Goal: Use online tool/utility: Utilize a website feature to perform a specific function

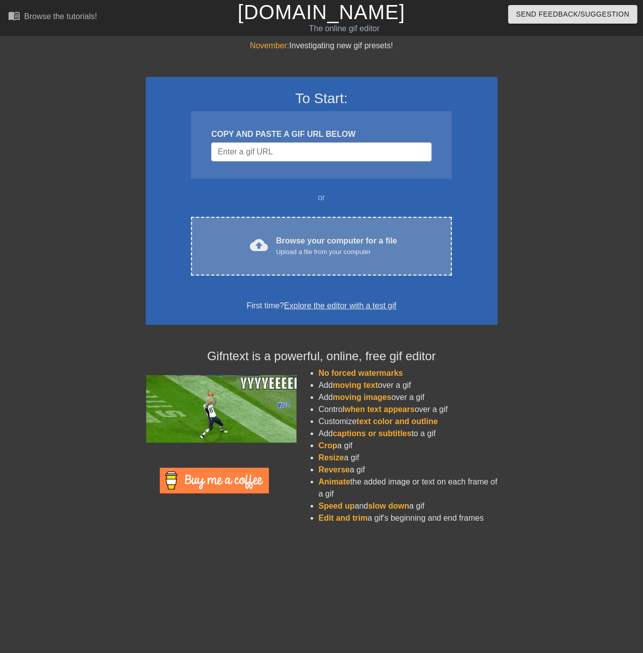
click at [305, 263] on div "cloud_upload Browse your computer for a file Upload a file from your computer C…" at bounding box center [321, 246] width 261 height 59
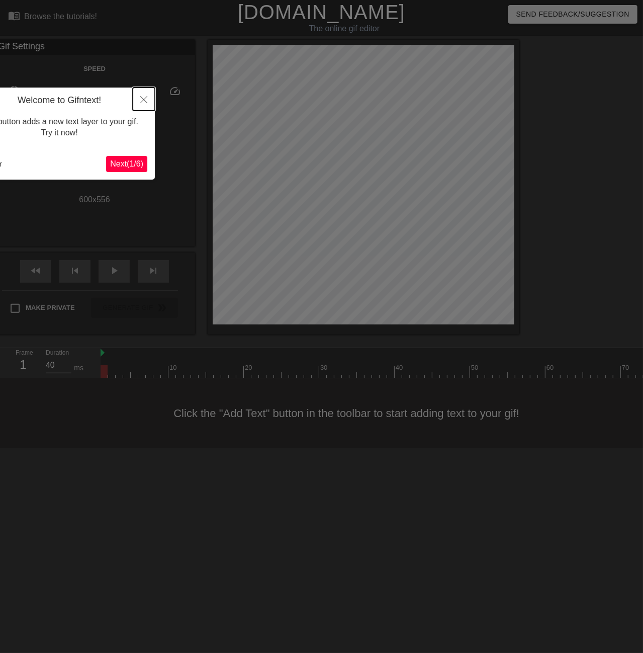
click at [145, 101] on icon "Close" at bounding box center [143, 99] width 7 height 7
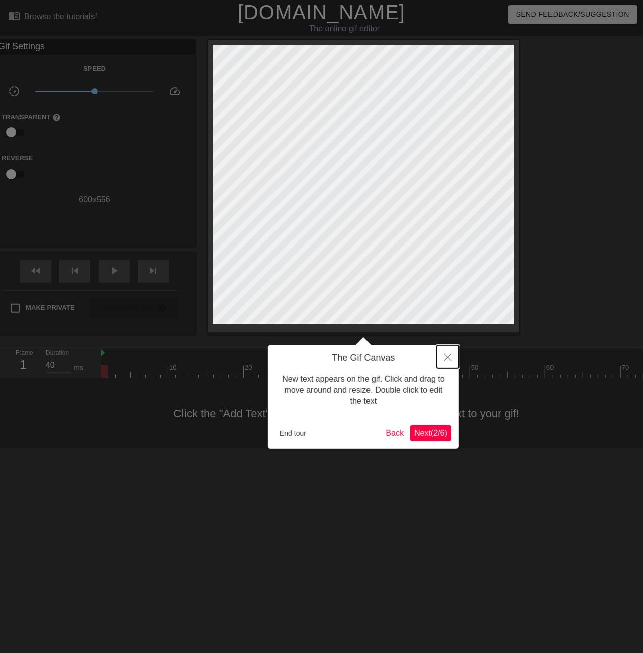
click at [450, 352] on button "Close" at bounding box center [448, 356] width 22 height 23
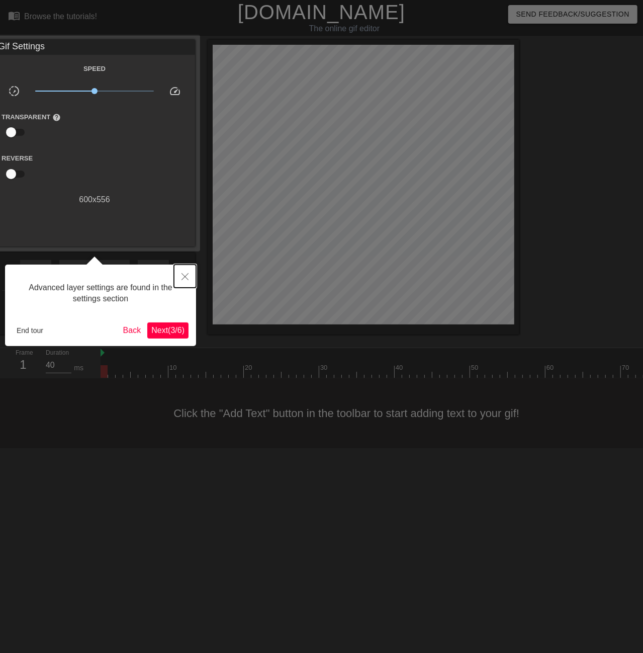
click at [185, 278] on icon "Close" at bounding box center [185, 276] width 7 height 7
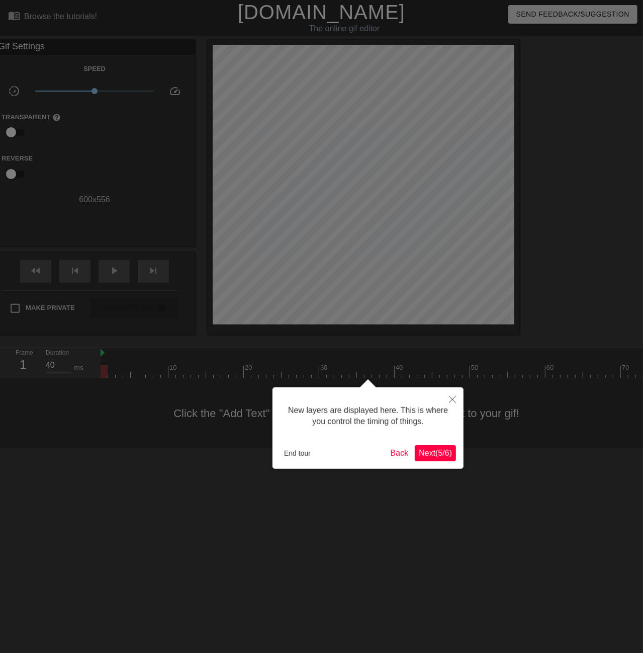
scroll to position [9, 0]
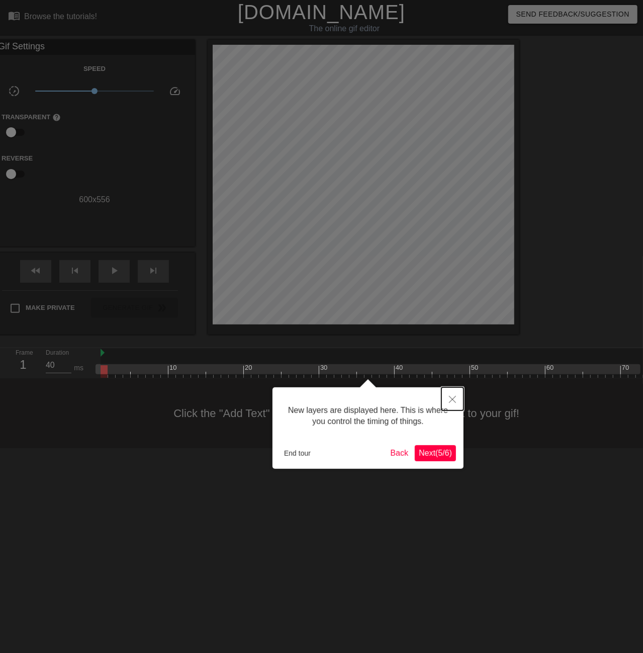
click at [458, 396] on button "Close" at bounding box center [453, 398] width 22 height 23
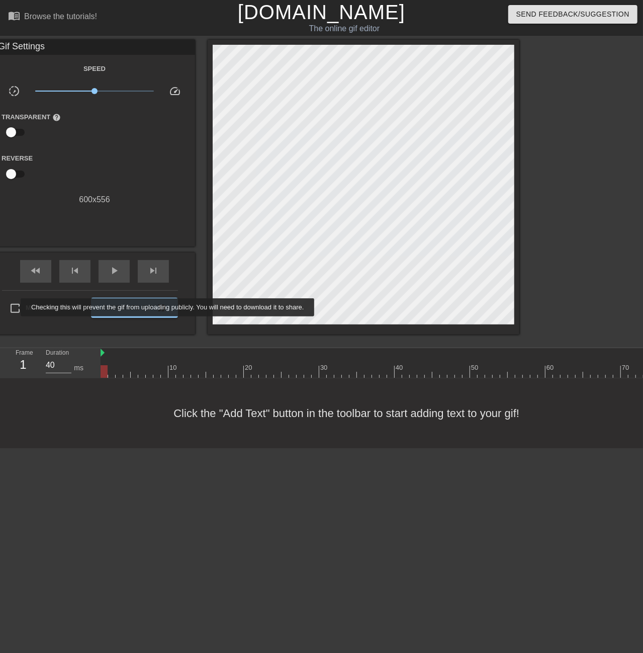
click at [14, 307] on input "Make Private" at bounding box center [15, 308] width 21 height 21
checkbox input "true"
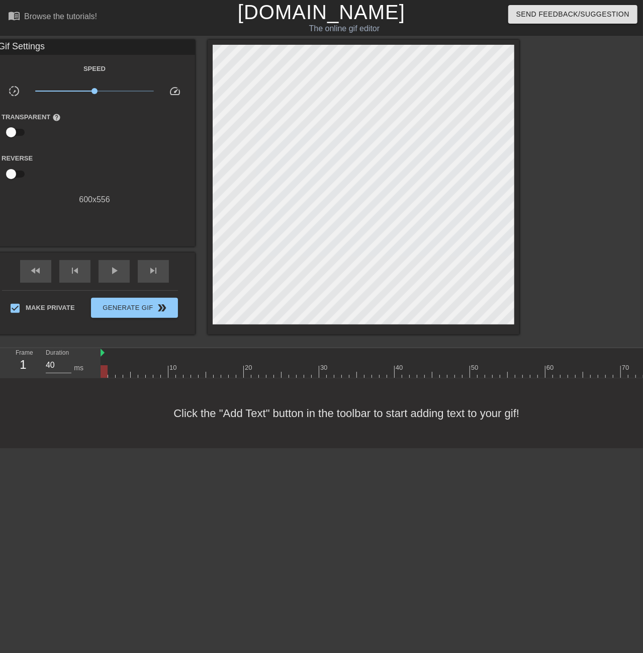
click at [125, 171] on div "Reverse" at bounding box center [94, 168] width 201 height 32
click at [66, 14] on div "Browse the tutorials!" at bounding box center [60, 16] width 73 height 9
drag, startPoint x: 59, startPoint y: 128, endPoint x: 41, endPoint y: 156, distance: 33.5
click at [41, 156] on div at bounding box center [61, 168] width 67 height 32
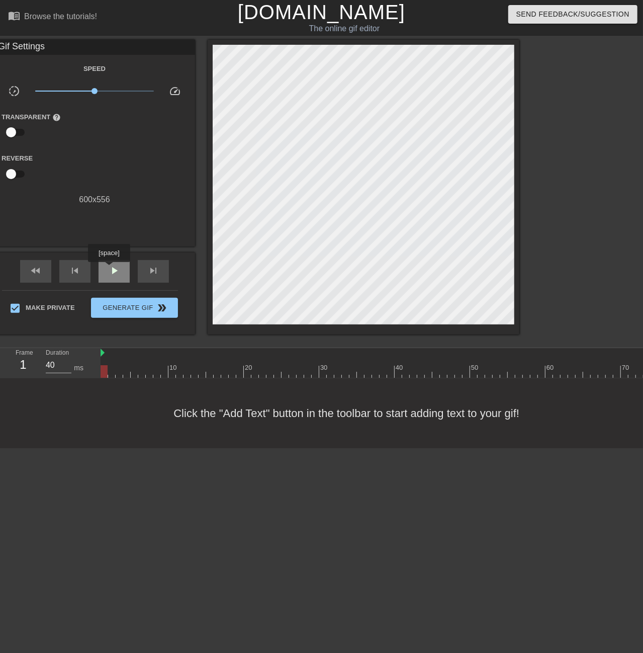
click at [113, 269] on span "play_arrow" at bounding box center [114, 271] width 12 height 12
drag, startPoint x: 204, startPoint y: 386, endPoint x: 274, endPoint y: 382, distance: 69.5
click at [274, 382] on div "menu_book Browse the tutorials! [DOMAIN_NAME] The online gif editor Send Feedba…" at bounding box center [321, 224] width 643 height 448
click at [114, 266] on span "pause" at bounding box center [114, 271] width 12 height 12
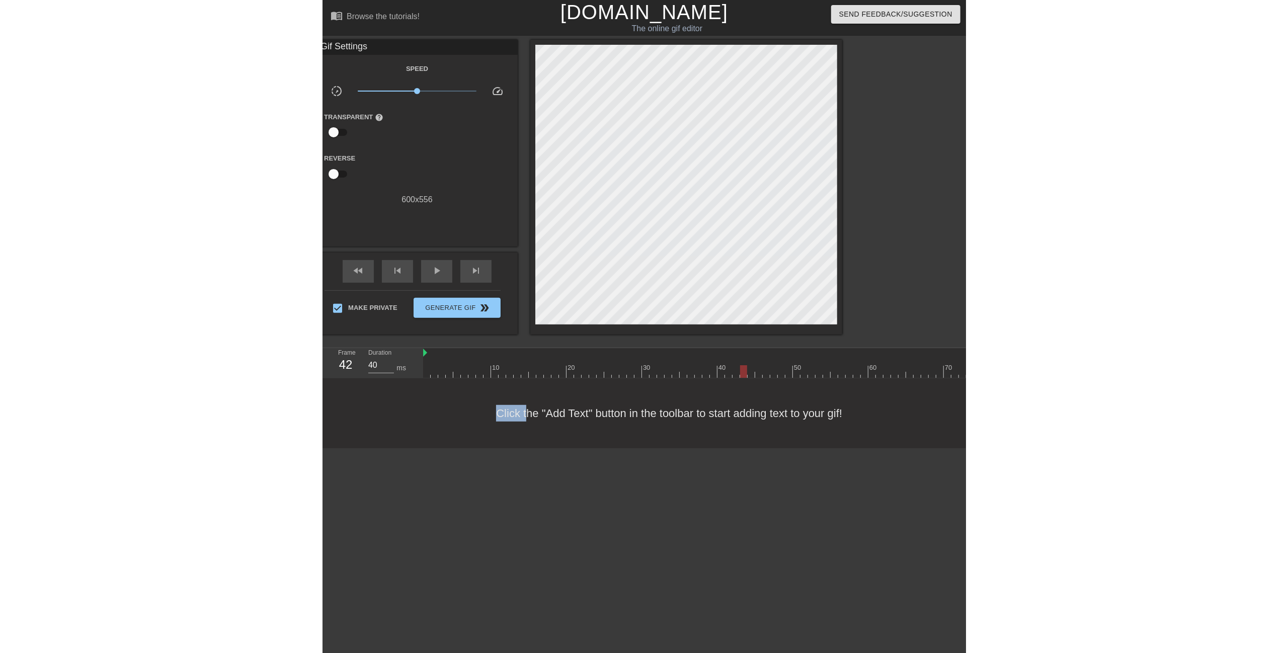
scroll to position [9, 0]
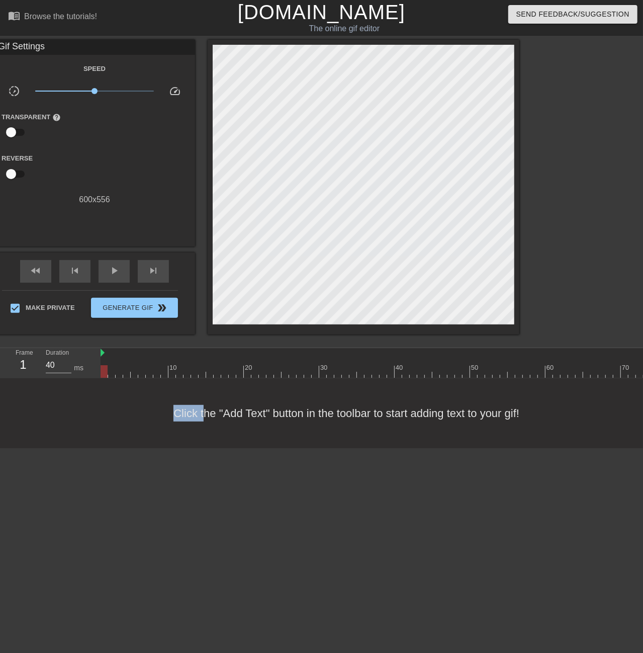
click at [103, 373] on div at bounding box center [104, 371] width 7 height 13
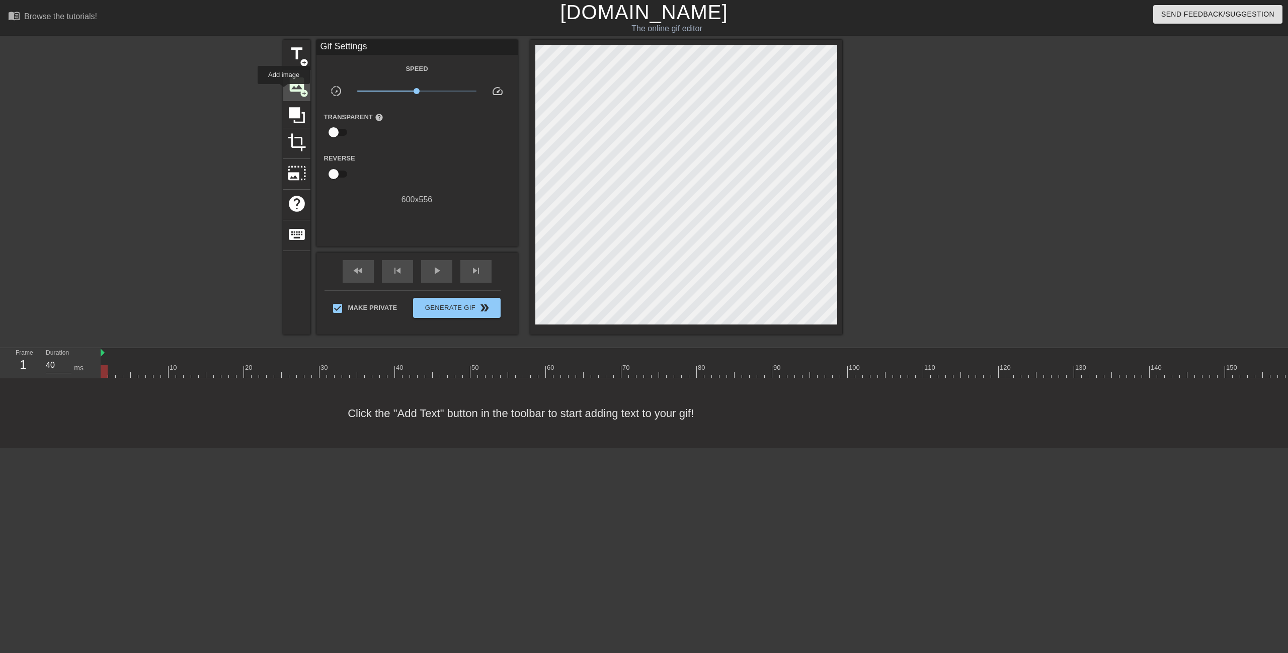
click at [294, 80] on span "image" at bounding box center [296, 84] width 19 height 19
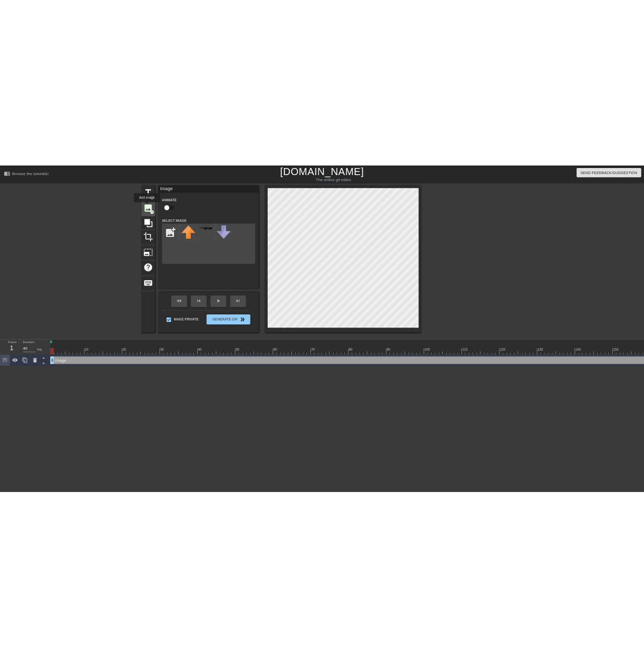
scroll to position [0, 0]
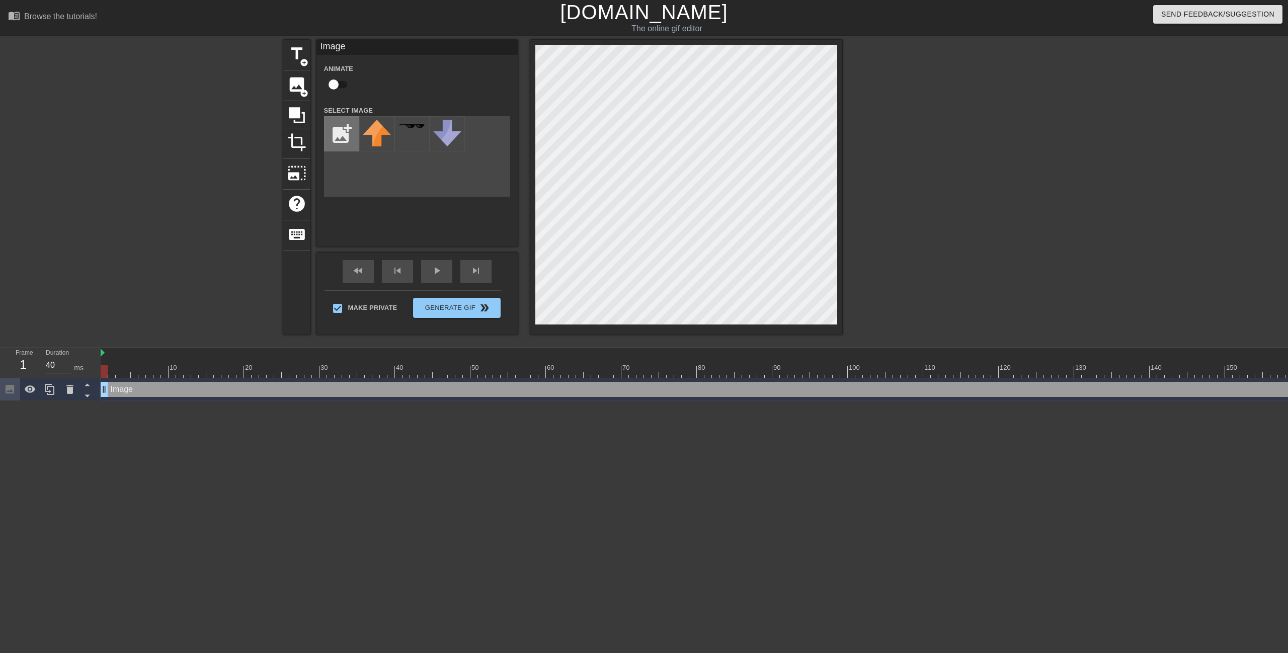
click at [338, 145] on input "file" at bounding box center [341, 134] width 34 height 34
click at [348, 126] on input "file" at bounding box center [341, 134] width 34 height 34
type input "C:\fakepath\Capture.PNG"
click at [367, 125] on div "100 %" at bounding box center [376, 133] width 35 height 35
click at [376, 134] on img at bounding box center [377, 134] width 28 height 28
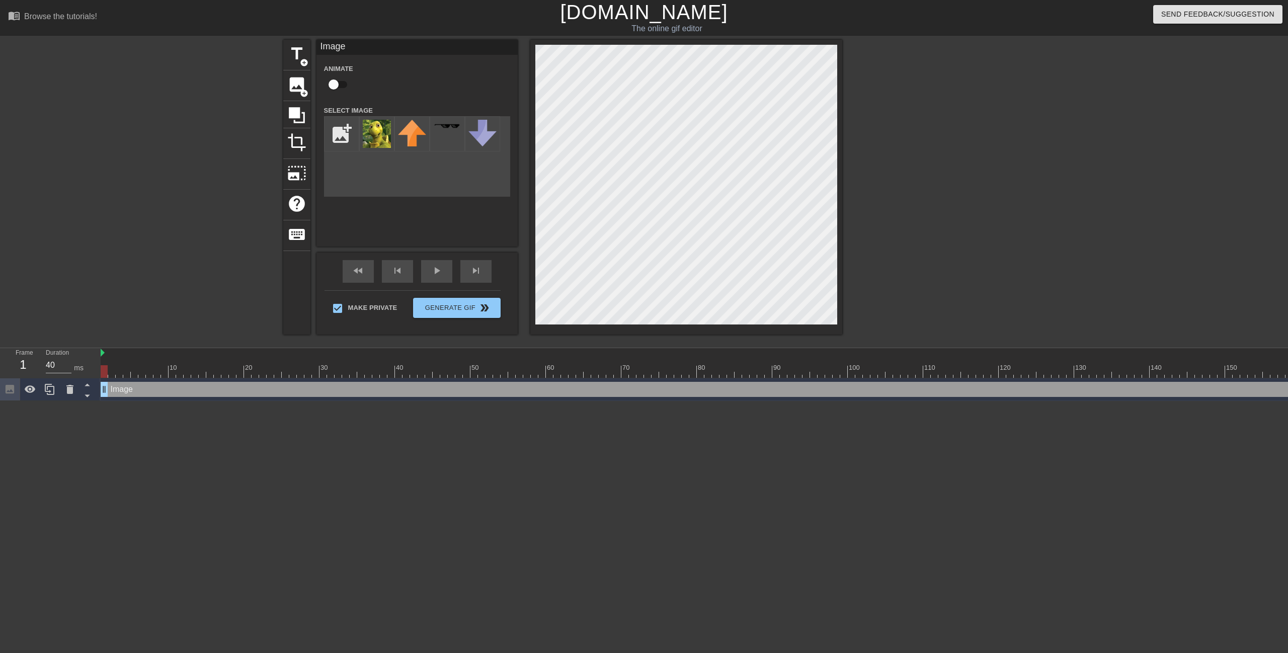
click at [643, 169] on div at bounding box center [929, 191] width 151 height 302
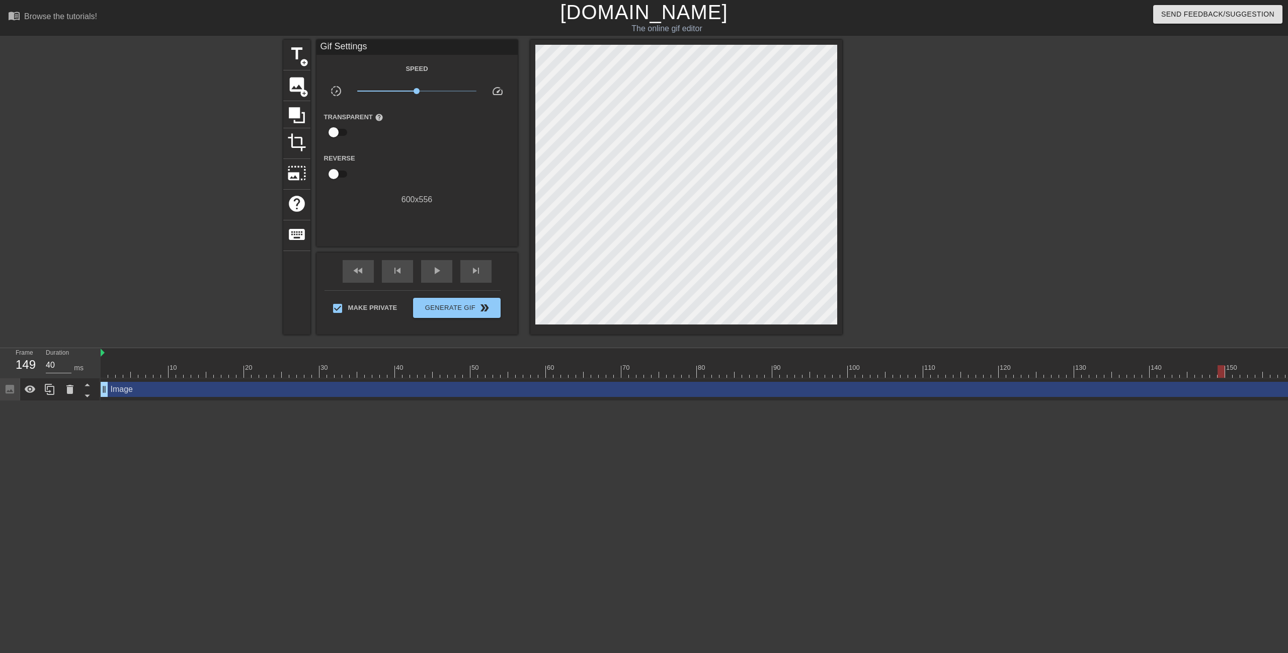
drag, startPoint x: 104, startPoint y: 373, endPoint x: 1223, endPoint y: 373, distance: 1119.3
click at [643, 373] on div at bounding box center [1220, 371] width 7 height 13
click at [643, 202] on div "title add_circle image add_circle crop photo_size_select_large help keyboard Gi…" at bounding box center [644, 191] width 1288 height 302
click at [371, 270] on div "fast_rewind" at bounding box center [358, 271] width 31 height 23
click at [412, 271] on div "skip_previous" at bounding box center [397, 271] width 31 height 23
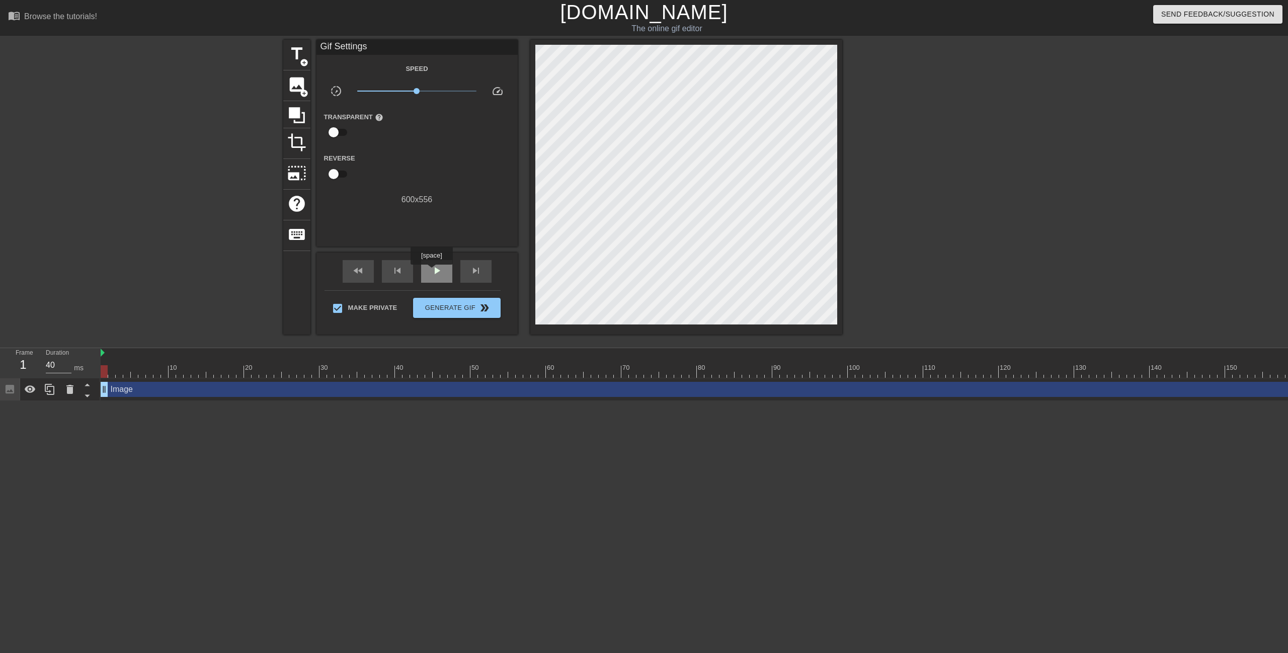
drag, startPoint x: 436, startPoint y: 272, endPoint x: 443, endPoint y: 267, distance: 8.4
click at [436, 272] on span "play_arrow" at bounding box center [437, 271] width 12 height 12
click at [447, 308] on span "Generate Gif double_arrow" at bounding box center [456, 308] width 79 height 12
